Goal: Find specific page/section: Find specific page/section

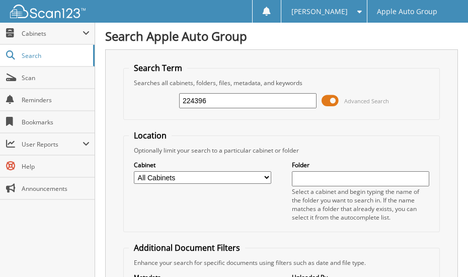
type input "224396"
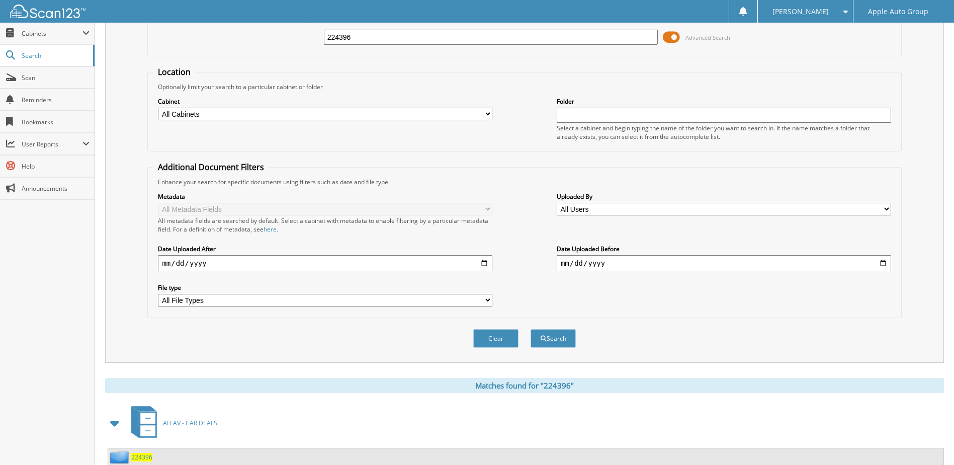
scroll to position [137, 0]
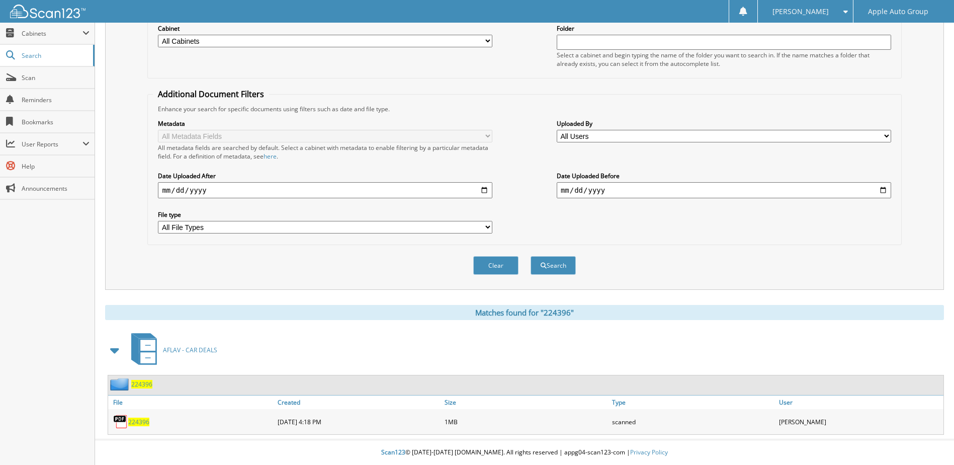
click at [144, 276] on span "224396" at bounding box center [141, 384] width 21 height 9
